Goal: Task Accomplishment & Management: Use online tool/utility

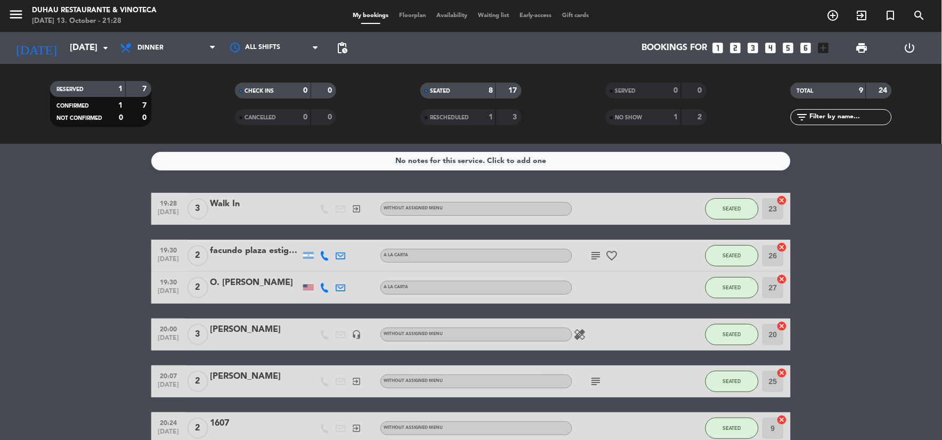
scroll to position [198, 0]
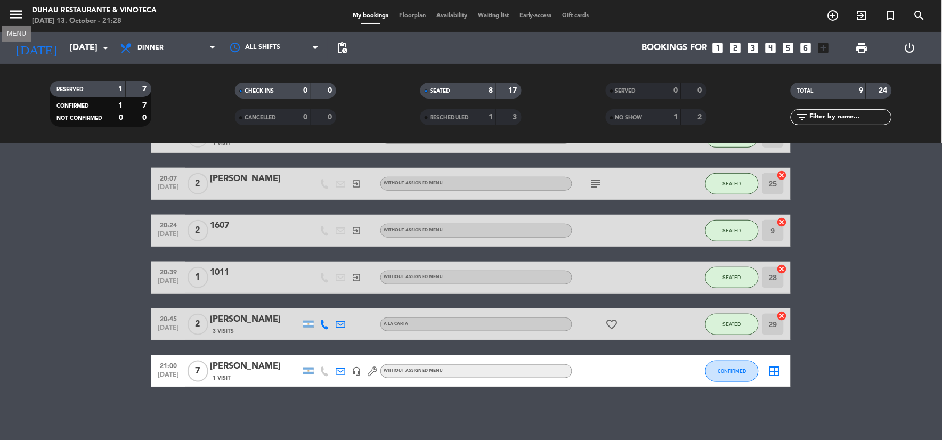
click at [19, 12] on icon "menu" at bounding box center [16, 14] width 16 height 16
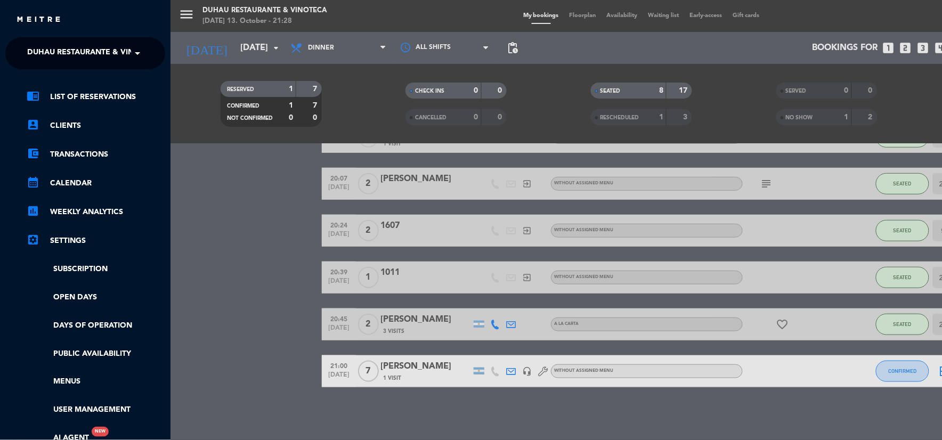
drag, startPoint x: 82, startPoint y: 48, endPoint x: 109, endPoint y: 52, distance: 26.9
click at [82, 48] on span "Duhau Restaurante & Vinoteca" at bounding box center [93, 53] width 133 height 22
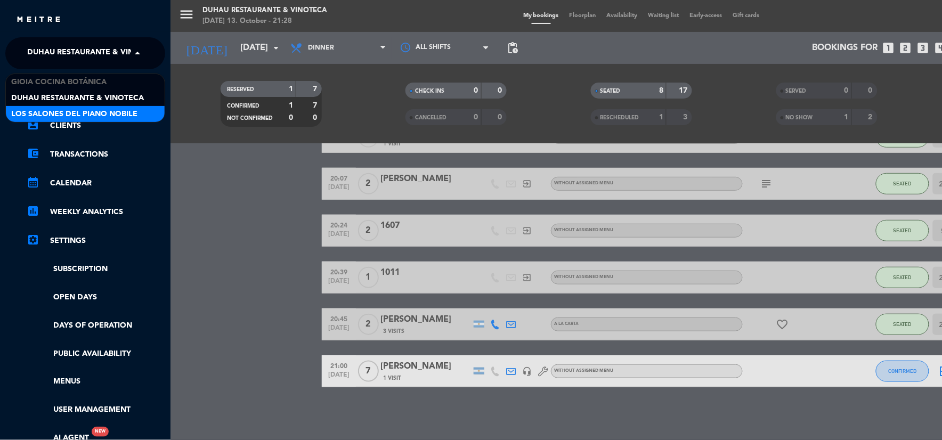
click at [107, 110] on span "Los Salones del Piano Nobile" at bounding box center [74, 114] width 126 height 12
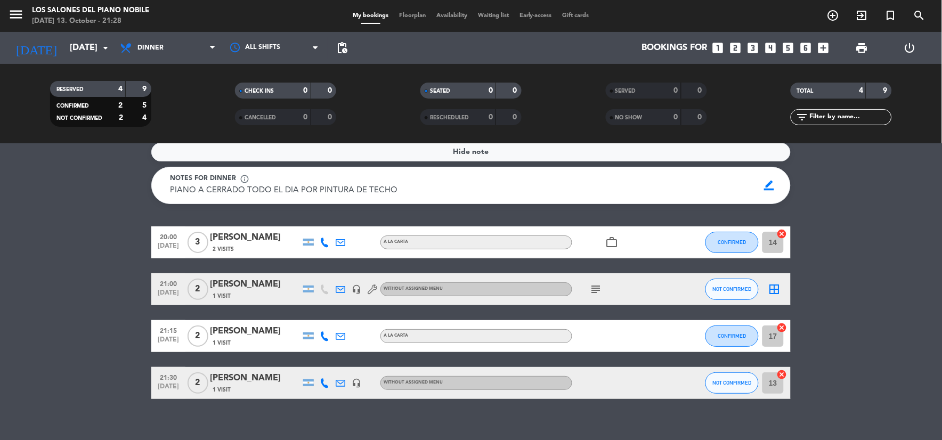
scroll to position [0, 0]
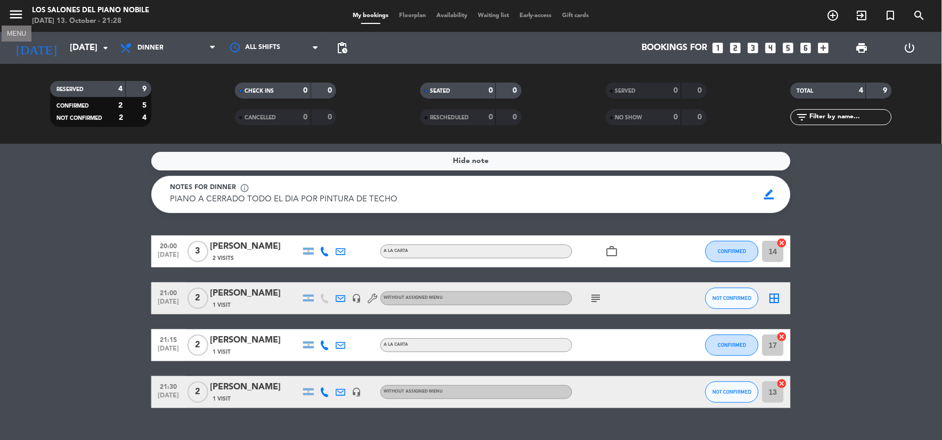
click at [18, 18] on icon "menu" at bounding box center [16, 14] width 16 height 16
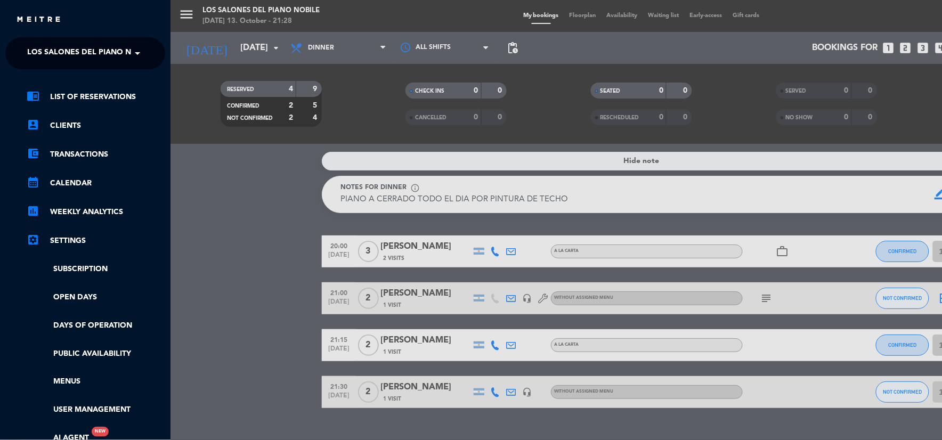
drag, startPoint x: 88, startPoint y: 51, endPoint x: 84, endPoint y: 71, distance: 20.2
click at [88, 51] on span "Los Salones del Piano Nobile" at bounding box center [90, 53] width 126 height 22
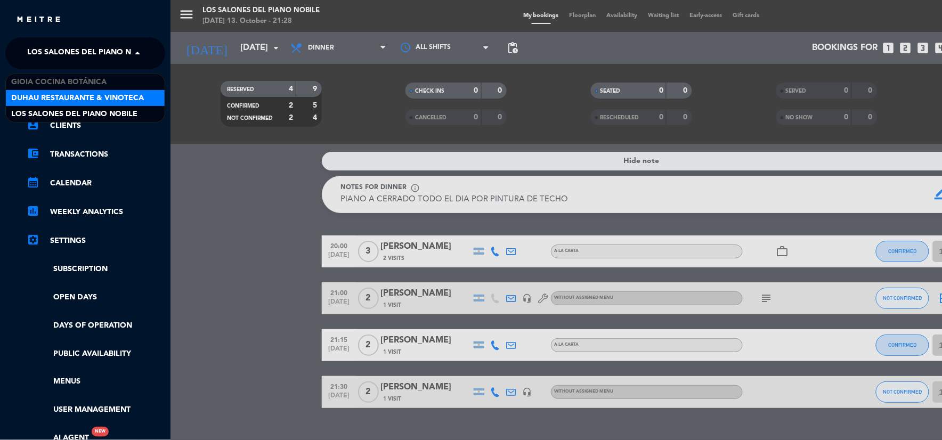
click at [91, 102] on span "Duhau Restaurante & Vinoteca" at bounding box center [77, 98] width 133 height 12
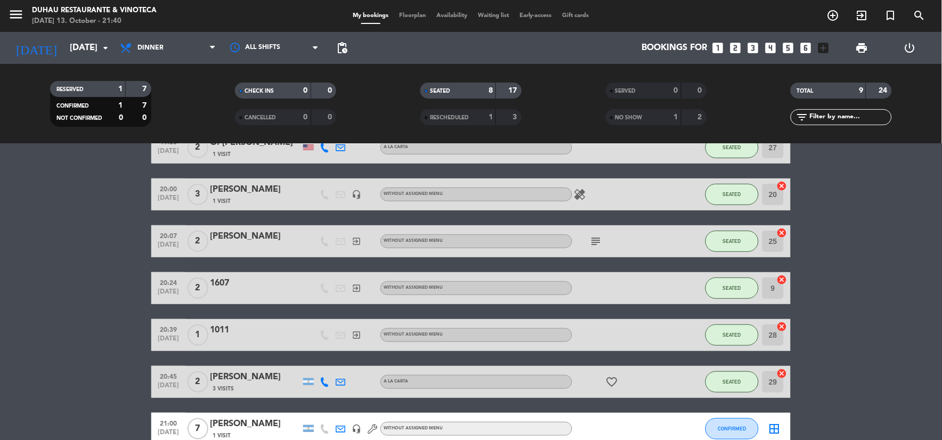
scroll to position [198, 0]
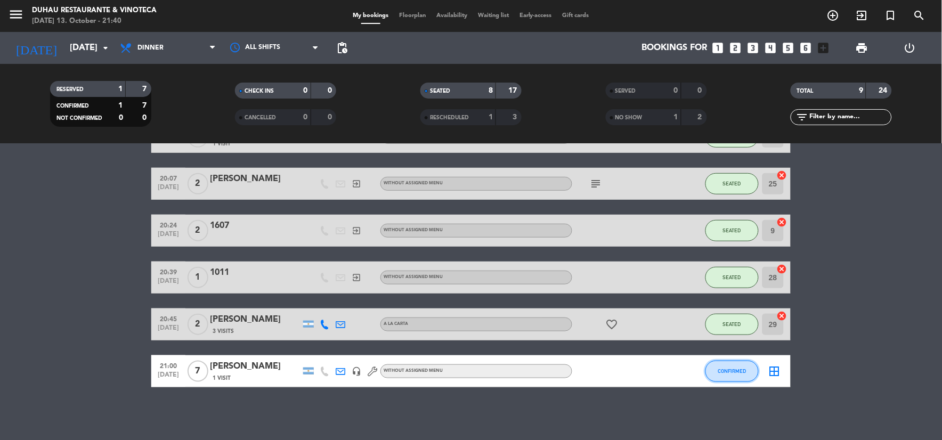
click at [728, 369] on span "CONFIRMED" at bounding box center [732, 371] width 28 height 6
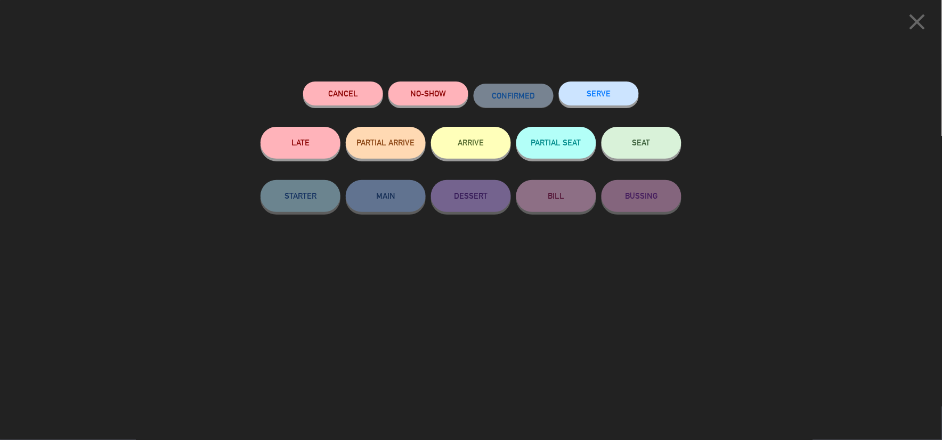
click at [615, 148] on button "SEAT" at bounding box center [641, 143] width 80 height 32
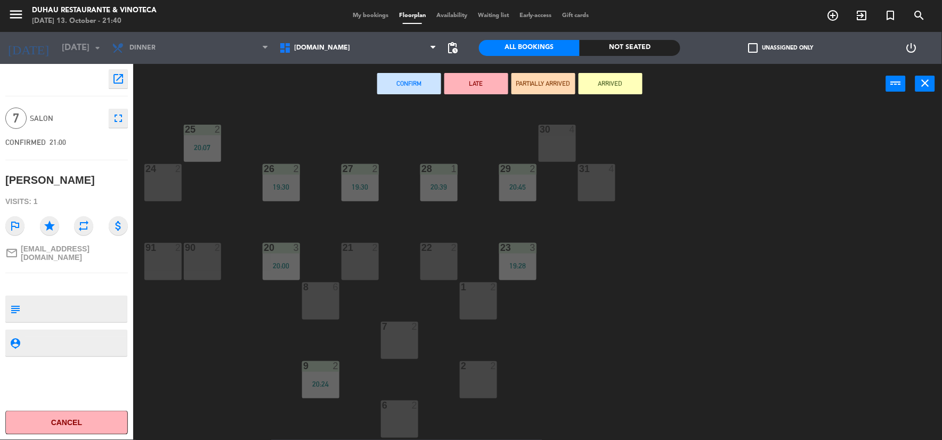
click at [356, 260] on div "21 2" at bounding box center [359, 261] width 37 height 37
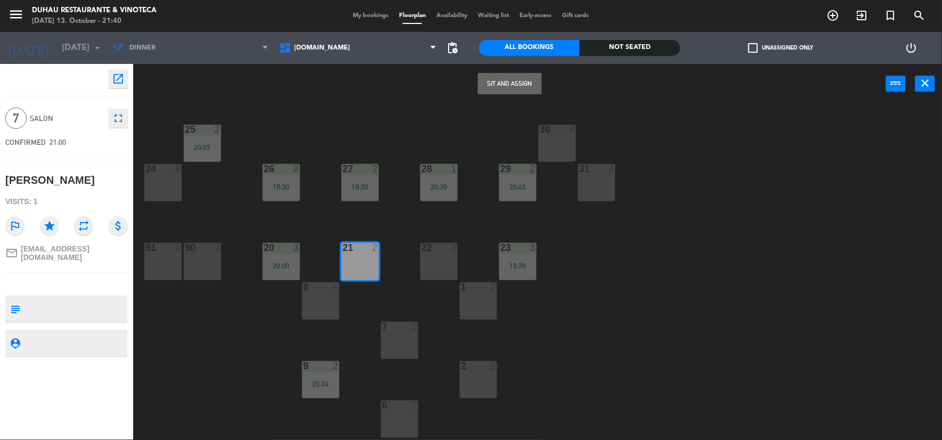
click at [431, 260] on div "22 2" at bounding box center [438, 261] width 37 height 37
click at [504, 86] on button "Sit and Assign" at bounding box center [510, 83] width 64 height 21
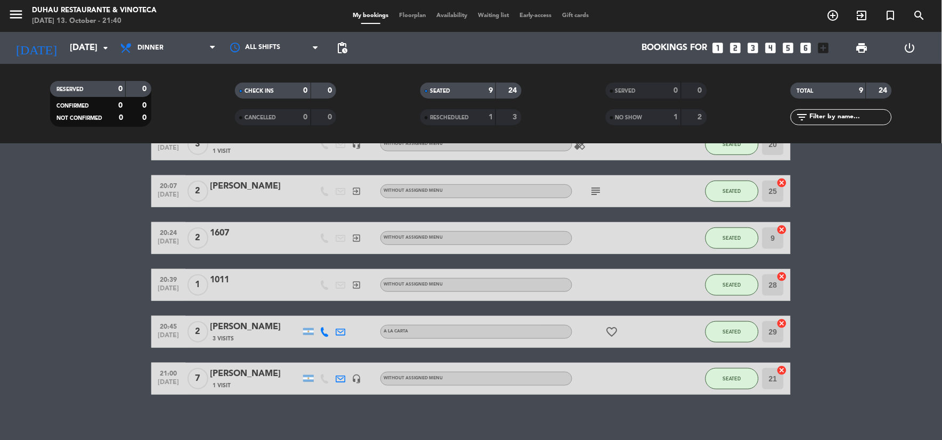
scroll to position [198, 0]
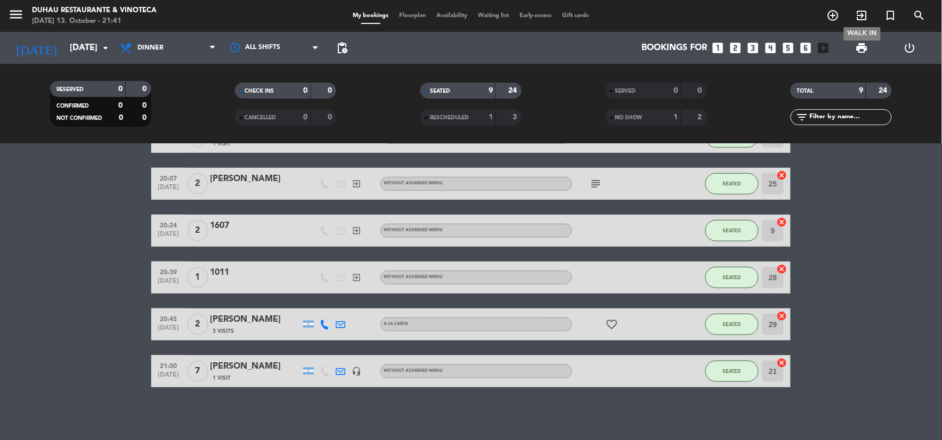
click at [864, 12] on icon "exit_to_app" at bounding box center [862, 15] width 13 height 13
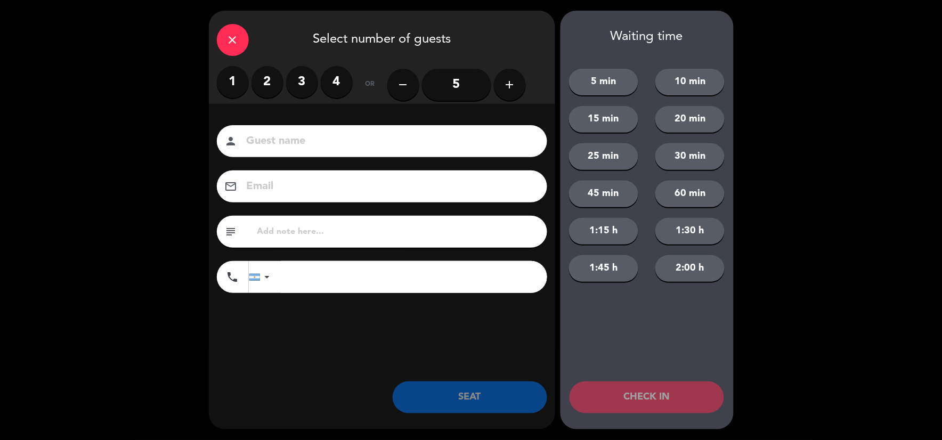
click at [275, 80] on label "2" at bounding box center [267, 82] width 32 height 32
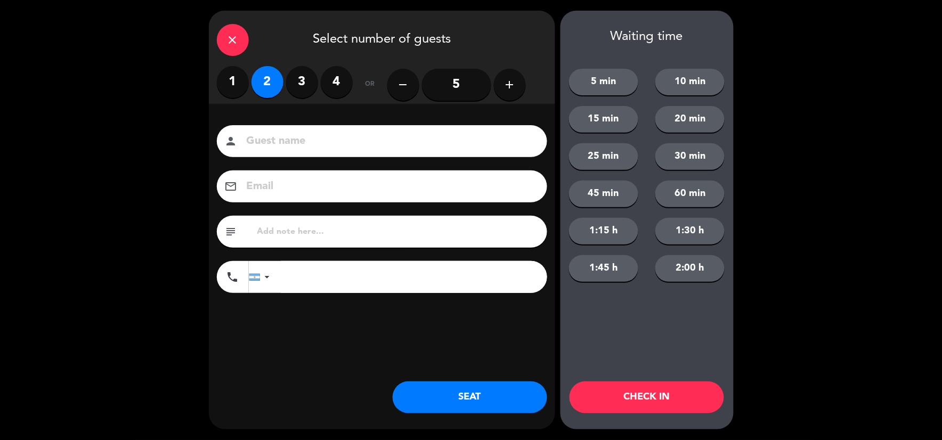
click at [478, 396] on button "SEAT" at bounding box center [470, 397] width 154 height 32
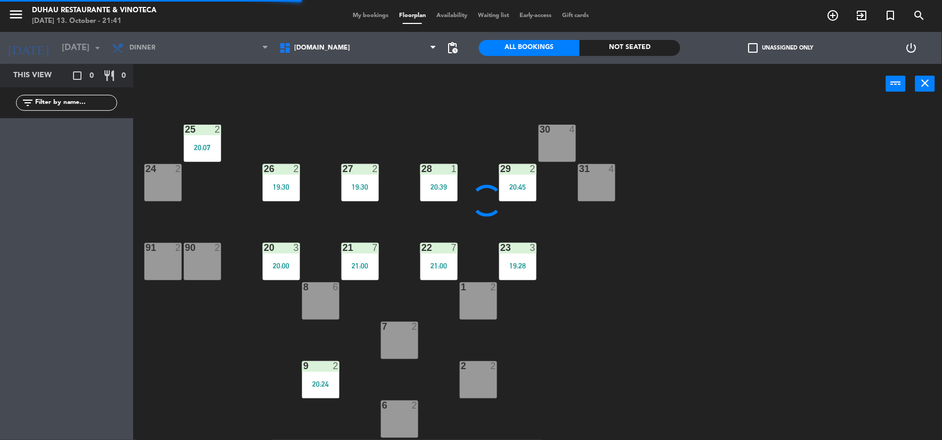
click at [565, 135] on div "30 4" at bounding box center [557, 130] width 37 height 11
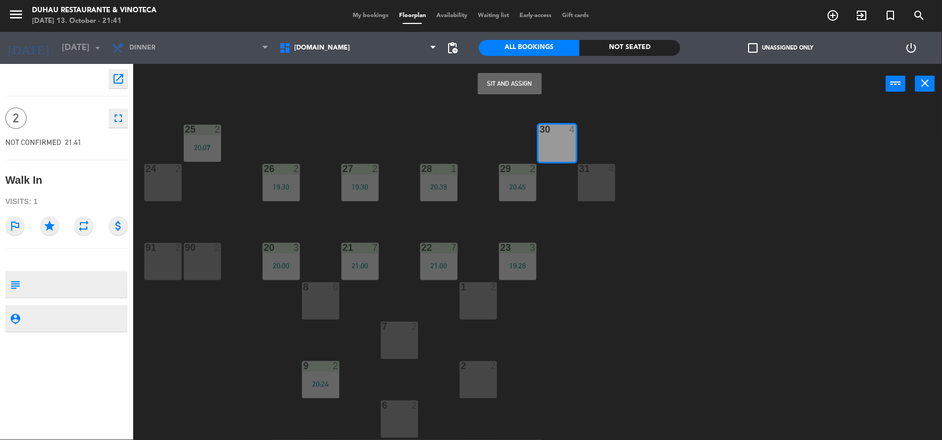
click at [514, 82] on button "Sit and Assign" at bounding box center [510, 83] width 64 height 21
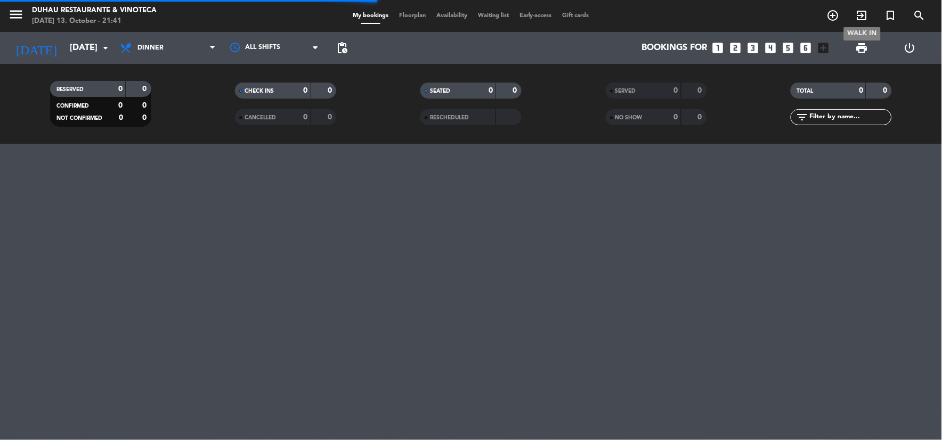
click at [856, 13] on icon "exit_to_app" at bounding box center [862, 15] width 13 height 13
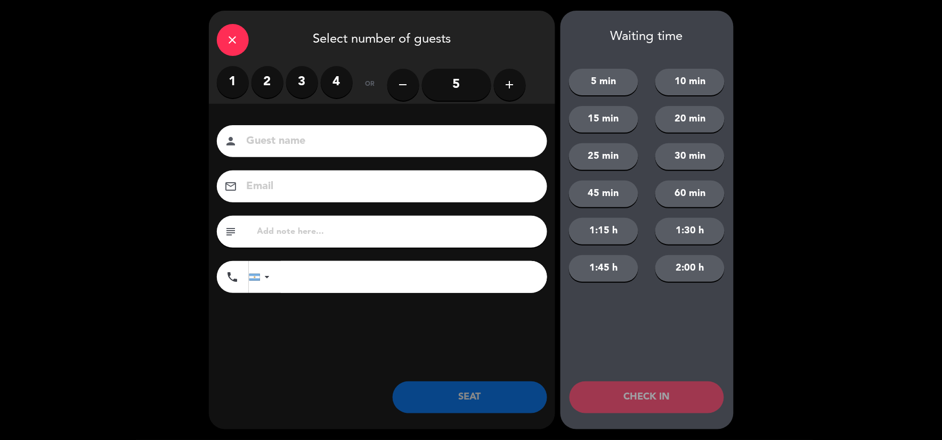
click at [268, 72] on label "2" at bounding box center [267, 82] width 32 height 32
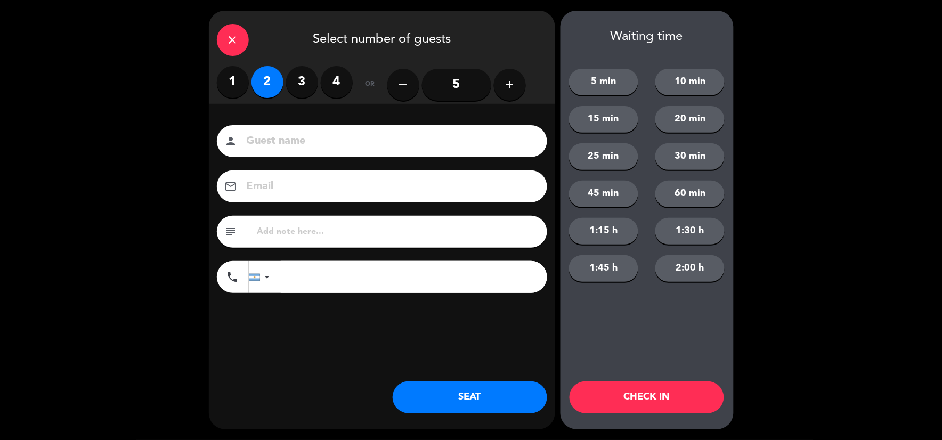
click at [491, 406] on button "SEAT" at bounding box center [470, 397] width 154 height 32
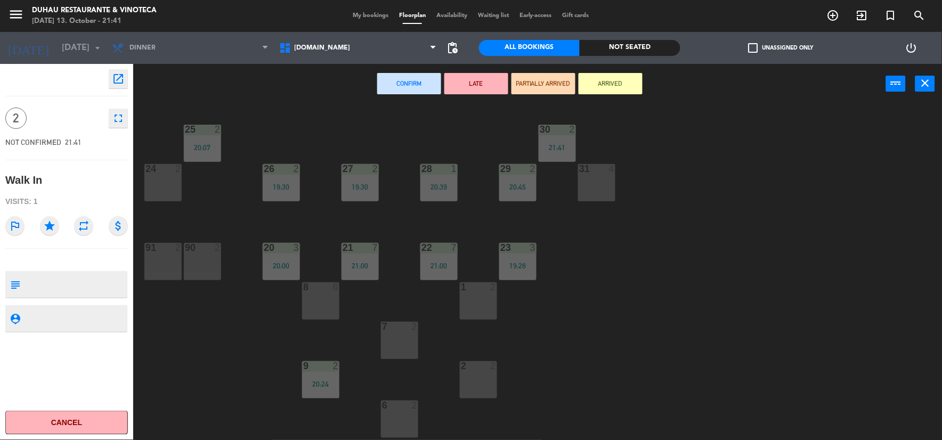
click at [167, 174] on div "24 2" at bounding box center [162, 169] width 37 height 11
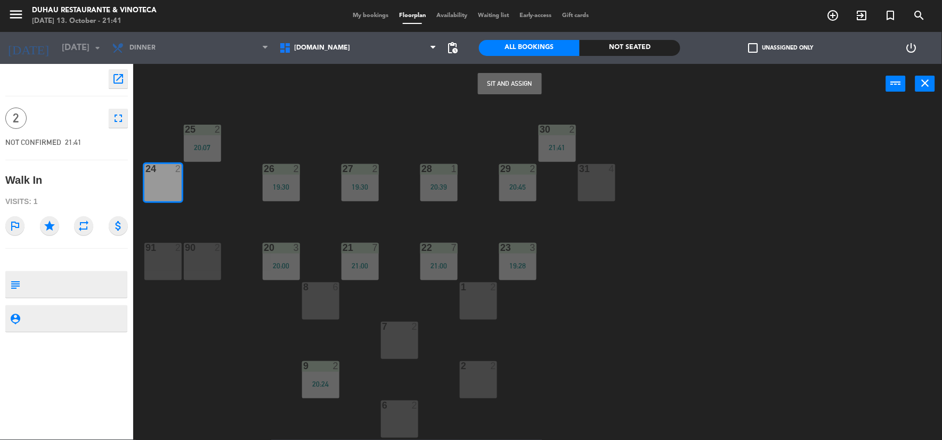
click at [503, 87] on button "Sit and Assign" at bounding box center [510, 83] width 64 height 21
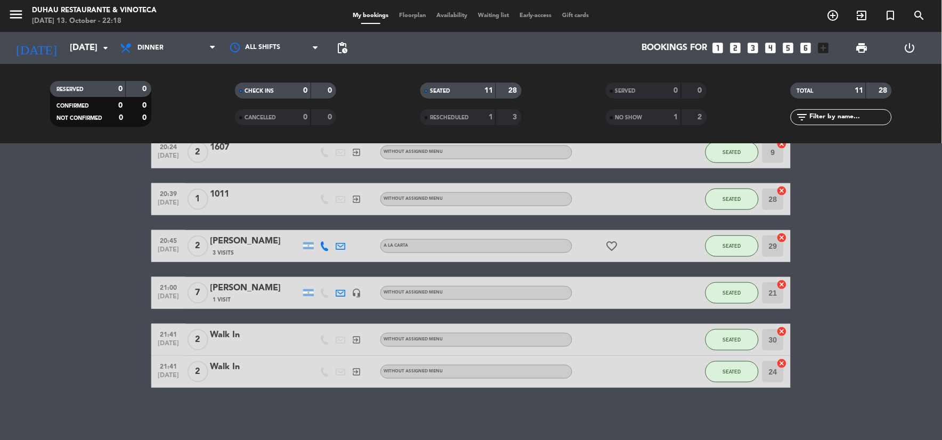
scroll to position [217, 0]
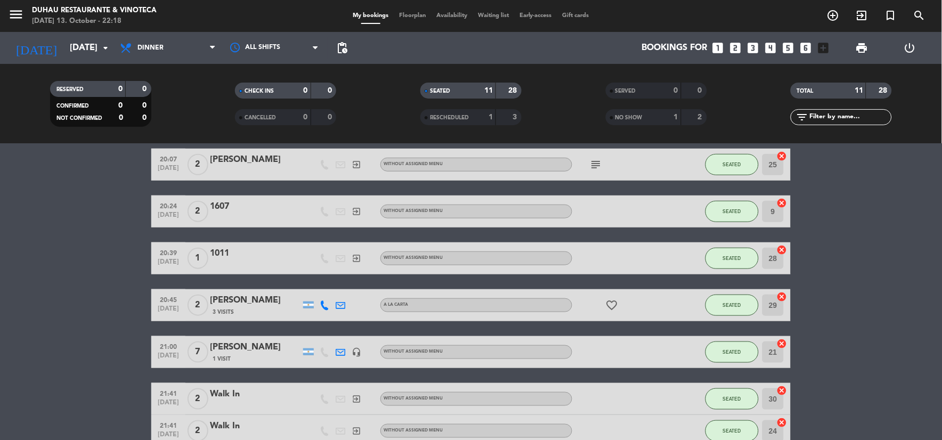
click at [595, 166] on icon "subject" at bounding box center [596, 164] width 13 height 13
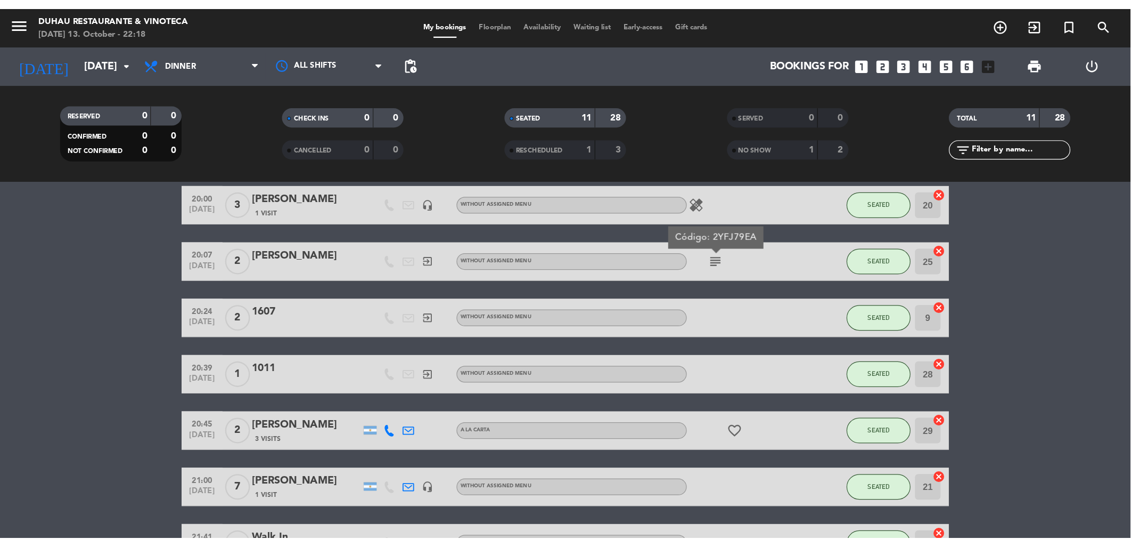
scroll to position [158, 0]
